Goal: Information Seeking & Learning: Understand process/instructions

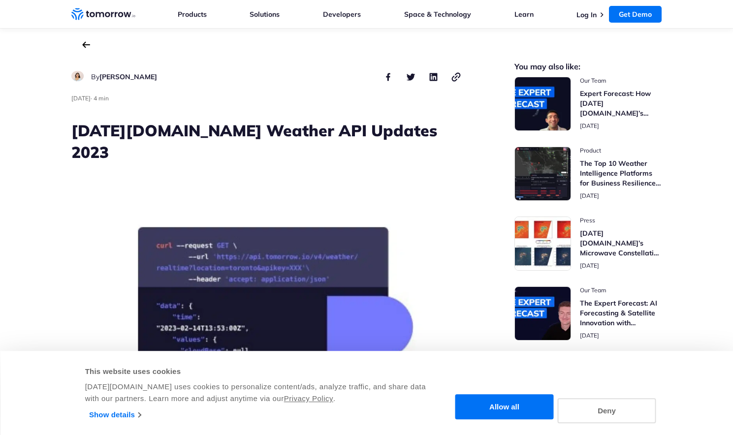
click at [195, 127] on h1 "Tomorrow.io Weather API Updates 2023" at bounding box center [266, 141] width 391 height 43
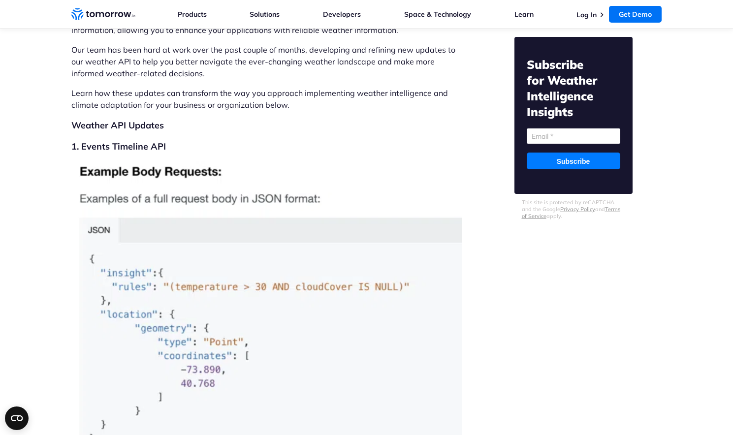
scroll to position [278, 0]
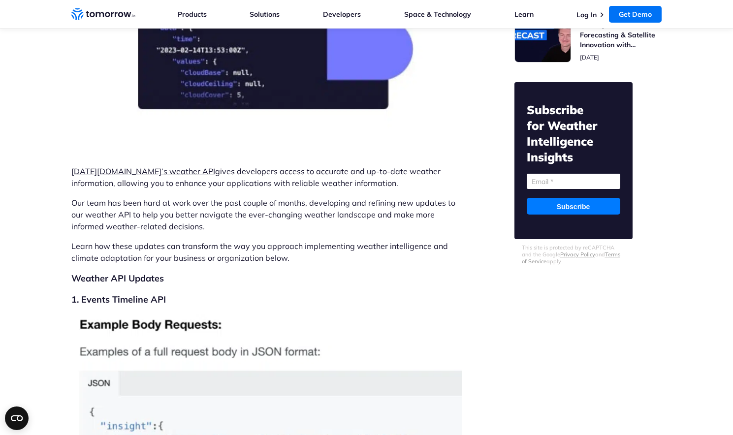
click at [293, 166] on span "gives developers access to accurate and up-to-date weather information, allowin…" at bounding box center [255, 177] width 369 height 22
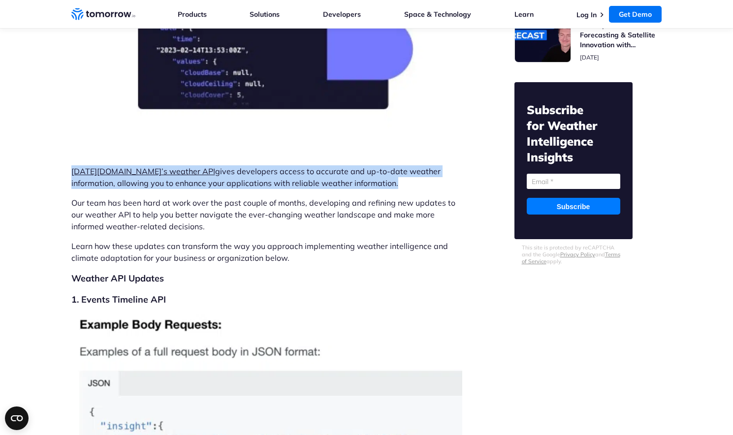
click at [293, 166] on span "gives developers access to accurate and up-to-date weather information, allowin…" at bounding box center [255, 177] width 369 height 22
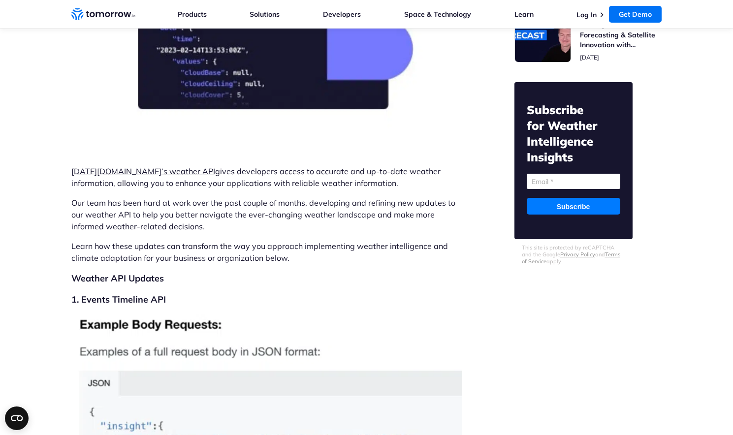
click at [276, 210] on p "Our team has been hard at work over the past couple of months, developing and r…" at bounding box center [266, 214] width 391 height 35
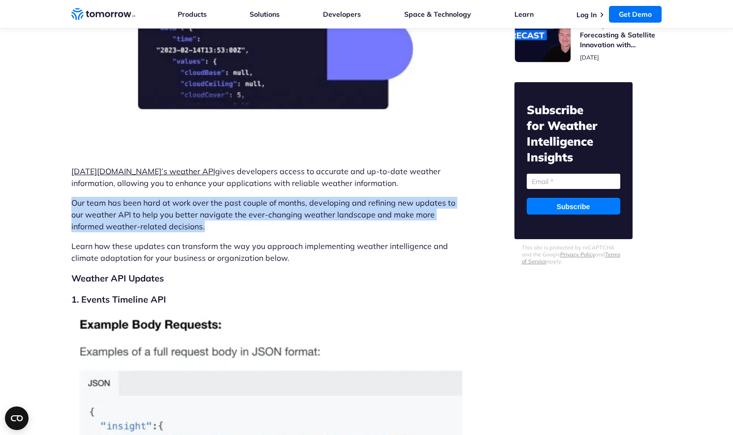
click at [276, 210] on p "Our team has been hard at work over the past couple of months, developing and r…" at bounding box center [266, 214] width 391 height 35
click at [275, 210] on p "Our team has been hard at work over the past couple of months, developing and r…" at bounding box center [266, 214] width 391 height 35
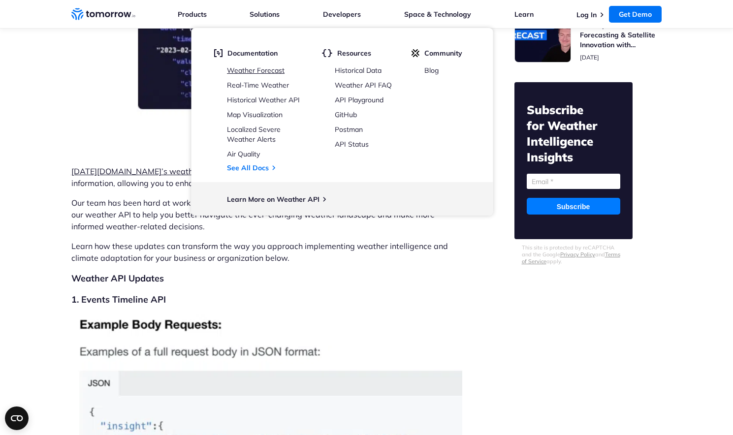
click at [268, 69] on link "Weather Forecast" at bounding box center [256, 70] width 58 height 9
click at [251, 70] on link "Weather Forecast" at bounding box center [256, 70] width 58 height 9
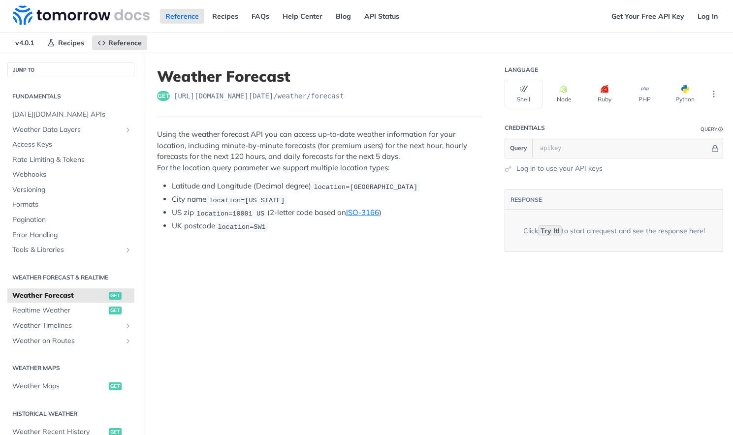
click at [261, 195] on code "location=[US_STATE]" at bounding box center [246, 200] width 81 height 10
